Goal: Task Accomplishment & Management: Manage account settings

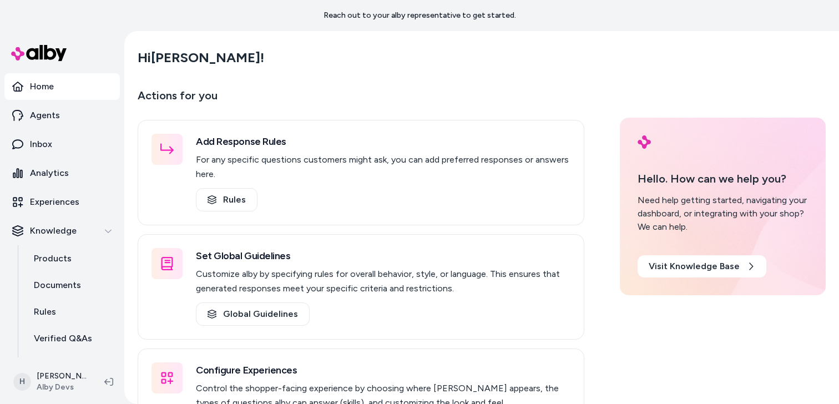
click at [407, 60] on div "Hi [PERSON_NAME] !" at bounding box center [482, 57] width 688 height 31
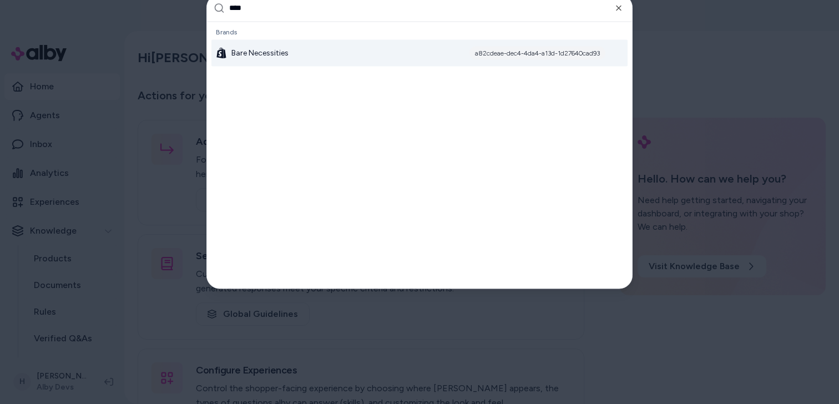
type input "****"
click at [334, 63] on div "Bare Necessities a82cdeae-dec4-4da4-a13d-1d27640cad93" at bounding box center [419, 52] width 416 height 27
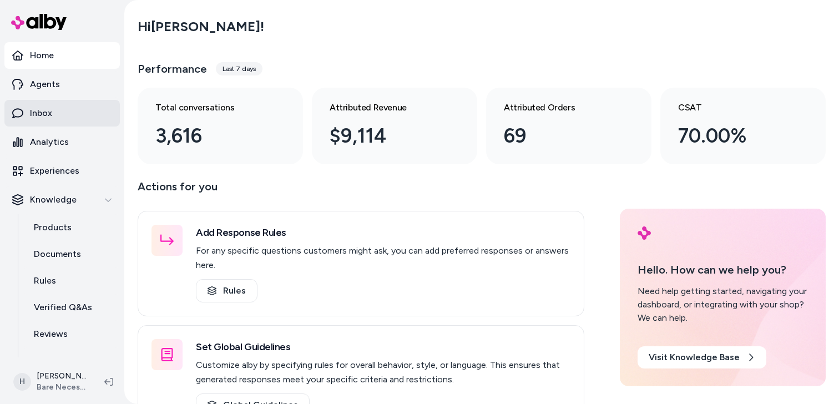
click at [59, 114] on link "Inbox" at bounding box center [61, 113] width 115 height 27
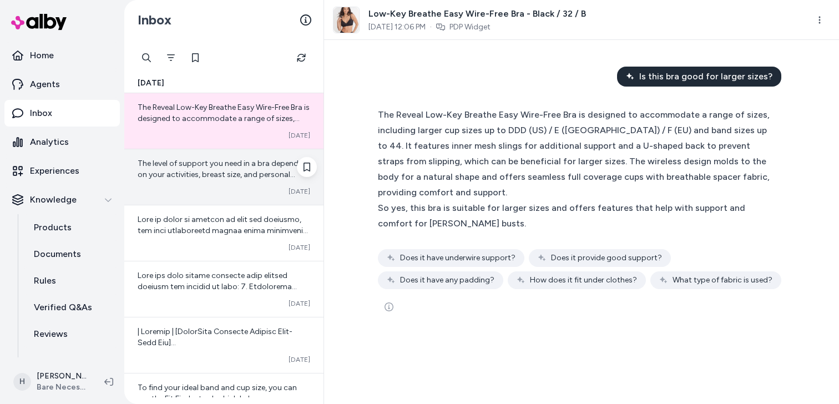
click at [243, 186] on div "The level of support you need in a bra depends on your activities, breast size,…" at bounding box center [223, 176] width 199 height 55
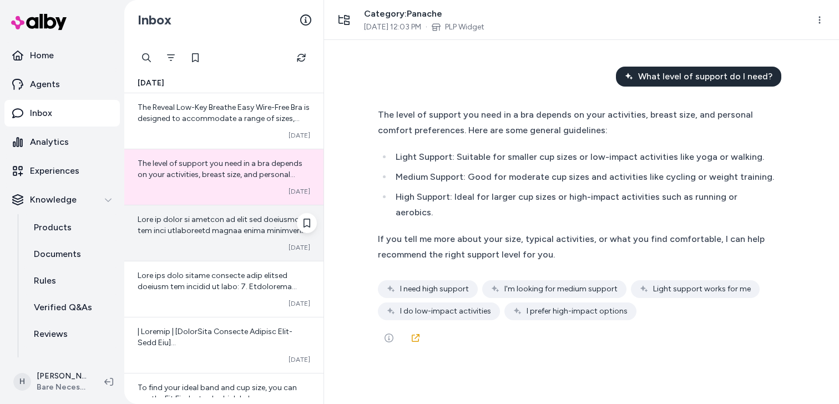
click at [234, 230] on span at bounding box center [224, 347] width 172 height 265
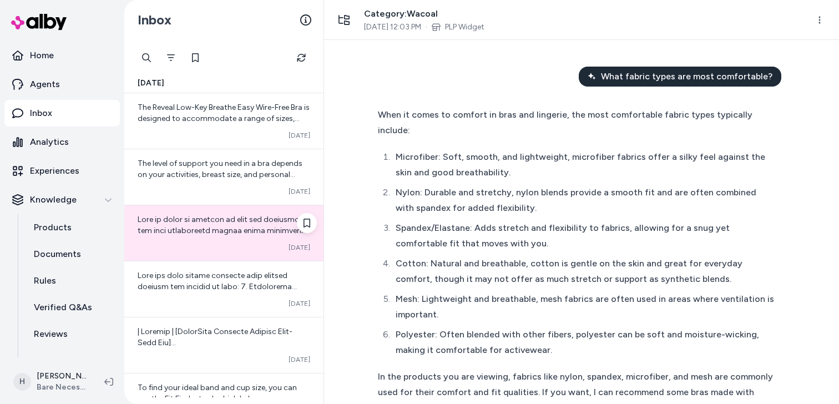
scroll to position [27, 0]
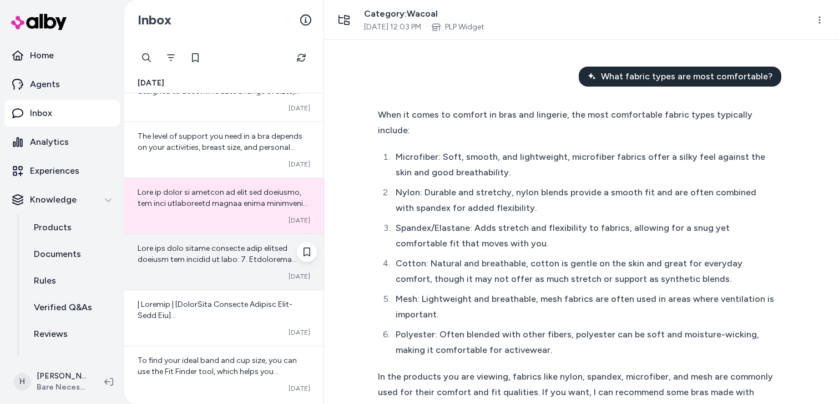
click at [229, 254] on div at bounding box center [224, 254] width 173 height 22
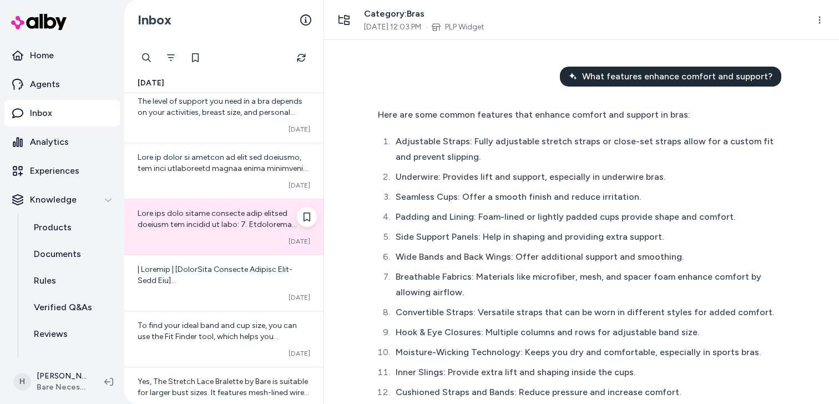
scroll to position [64, 0]
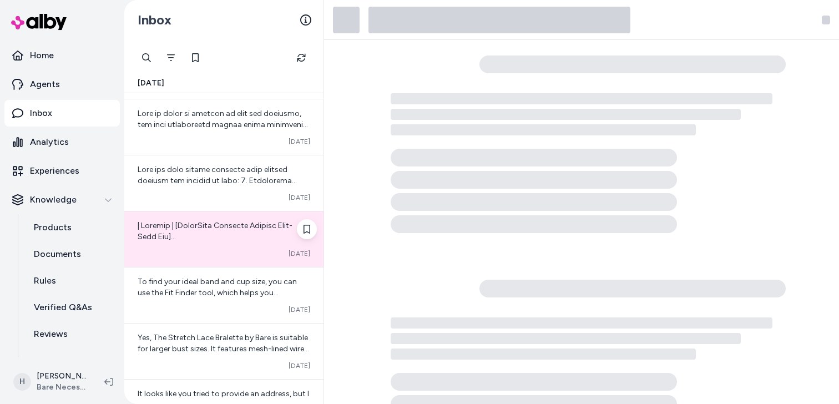
scroll to position [133, 0]
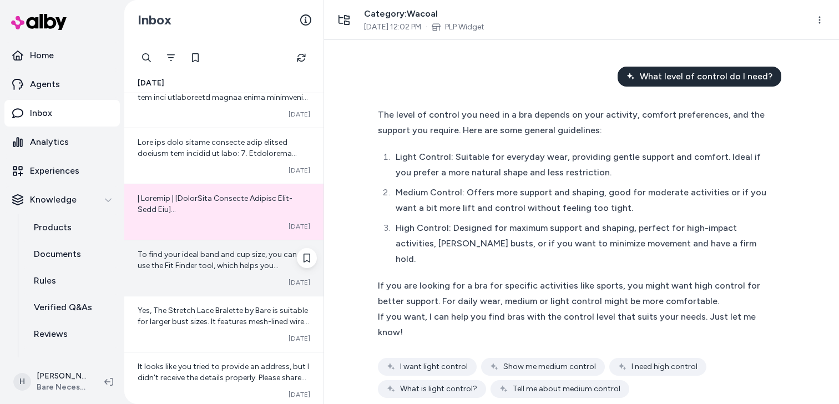
click at [211, 262] on span "To find your ideal band and cup size, you can use the Fit Finder tool, which he…" at bounding box center [223, 277] width 171 height 54
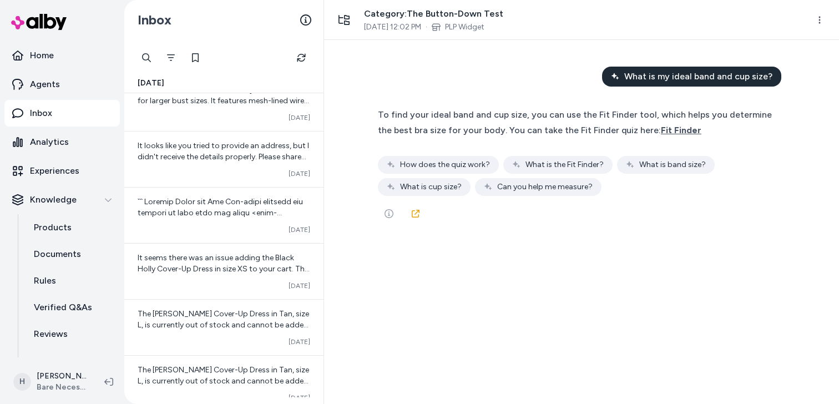
scroll to position [356, 0]
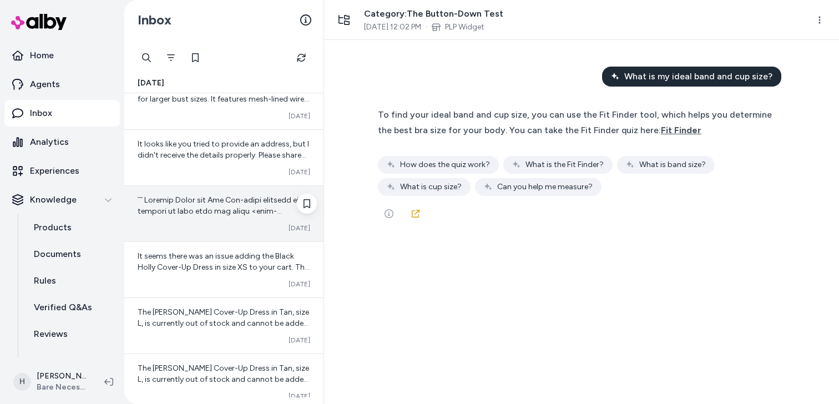
click at [206, 217] on div "Converted [DATE]" at bounding box center [223, 213] width 199 height 55
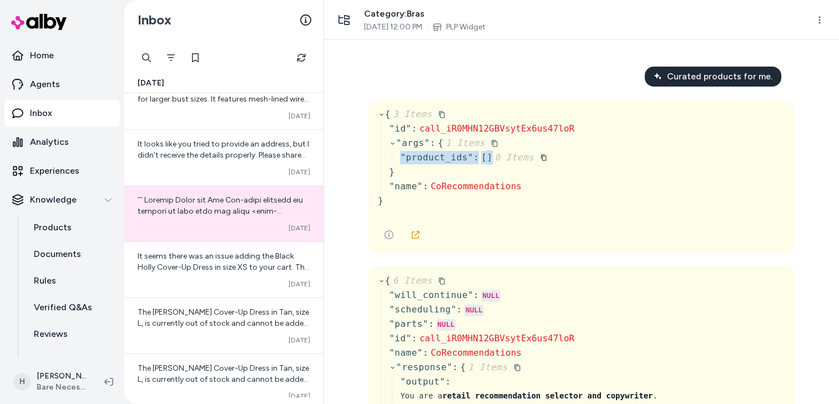
drag, startPoint x: 402, startPoint y: 160, endPoint x: 492, endPoint y: 160, distance: 89.3
click at [492, 160] on div "" product_ids " : [ ] 0 Items" at bounding box center [487, 157] width 174 height 14
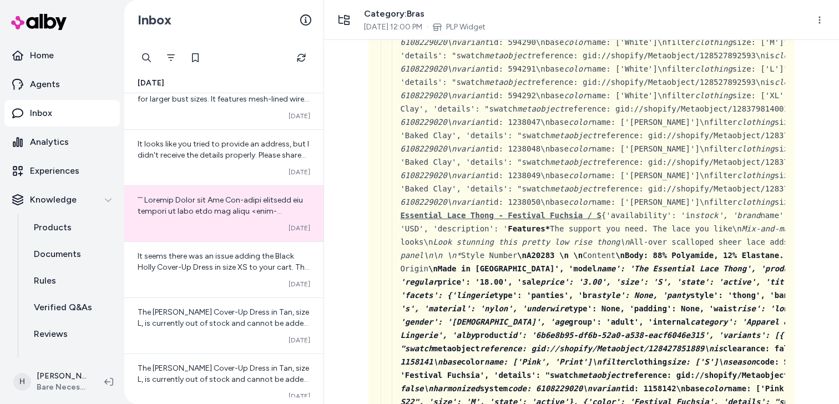
scroll to position [3601, 0]
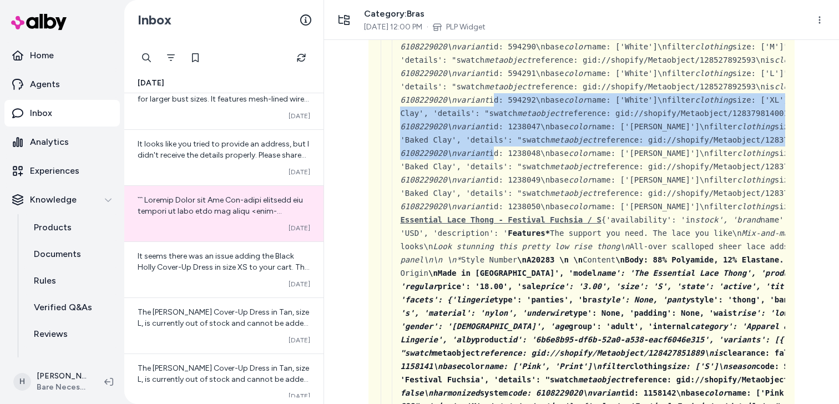
drag, startPoint x: 492, startPoint y: 112, endPoint x: 492, endPoint y: 173, distance: 61.0
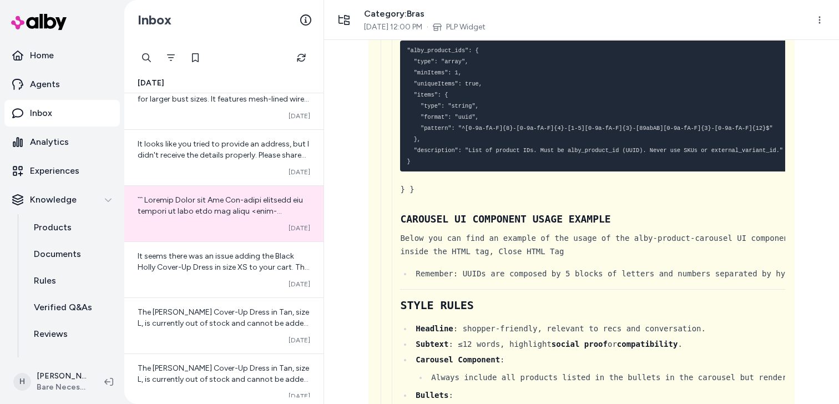
scroll to position [40111, 0]
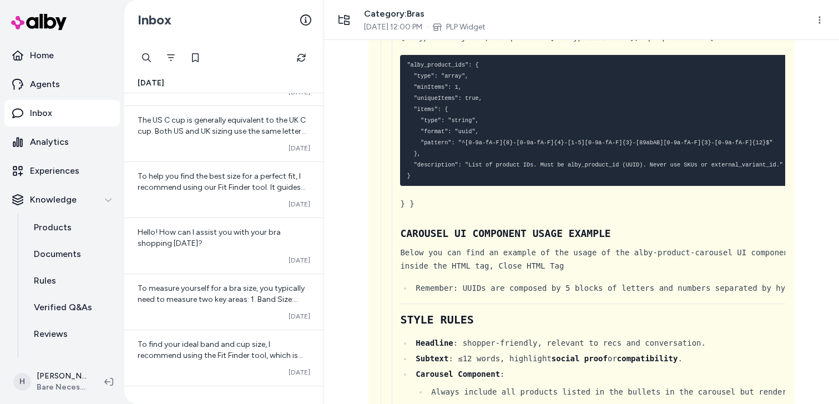
scroll to position [0, 0]
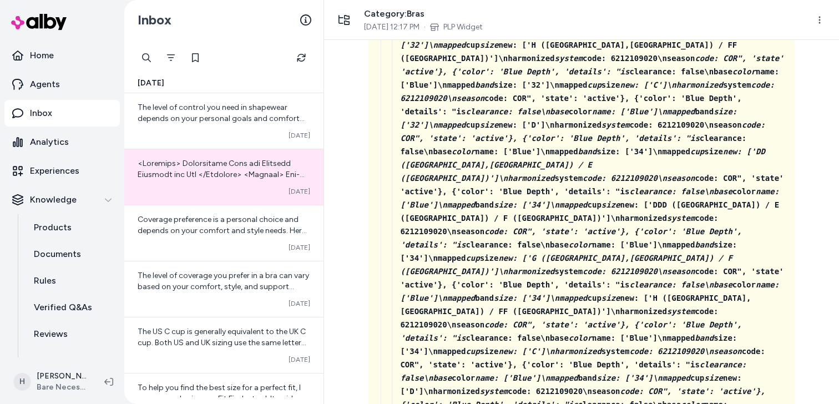
scroll to position [138214, 0]
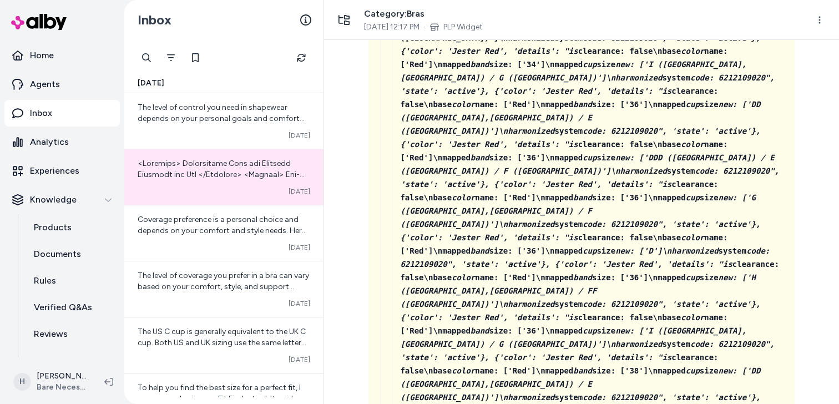
scroll to position [135623, 0]
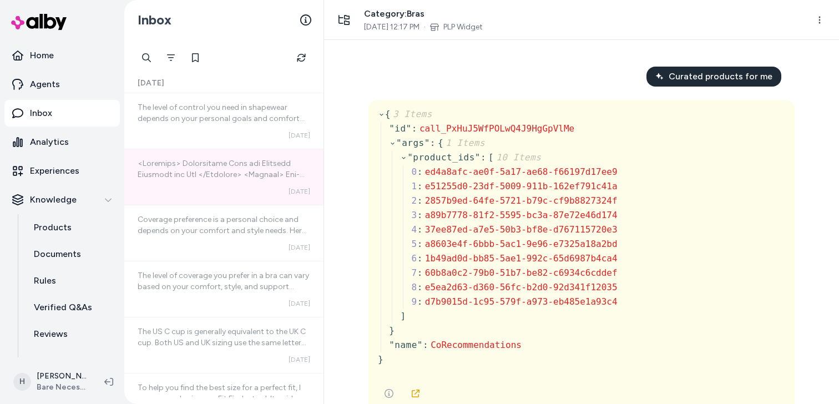
scroll to position [135623, 0]
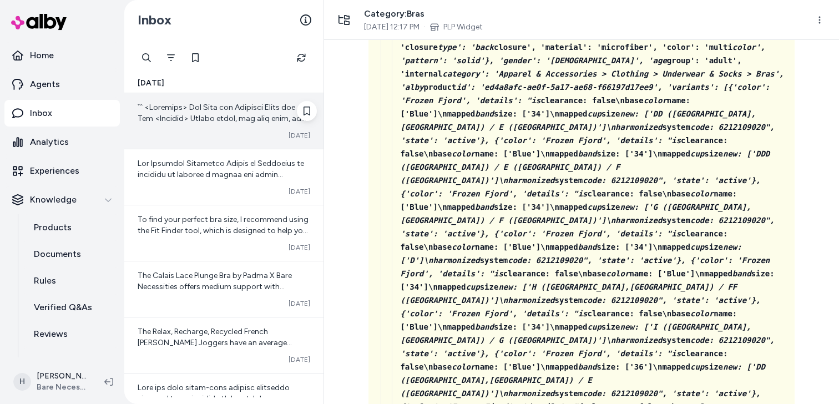
click at [221, 125] on div "Converted [DATE]" at bounding box center [223, 120] width 199 height 55
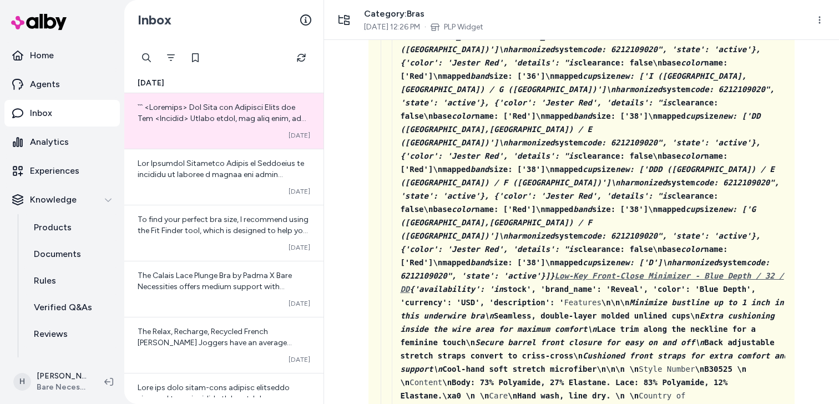
scroll to position [145159, 0]
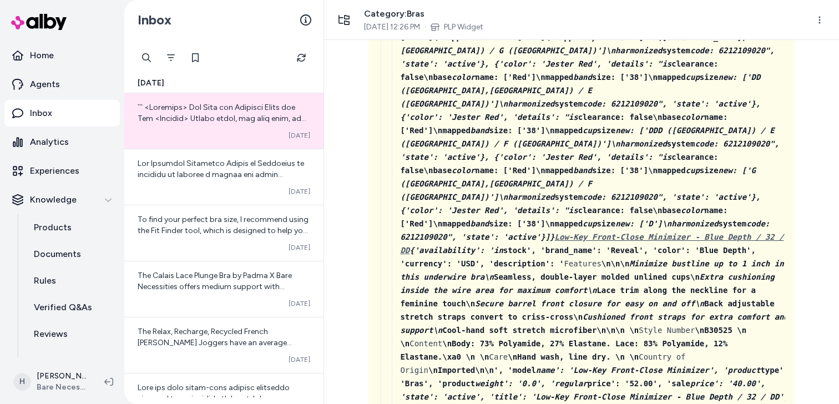
drag, startPoint x: 403, startPoint y: 243, endPoint x: 565, endPoint y: 240, distance: 161.5
